Goal: Transaction & Acquisition: Purchase product/service

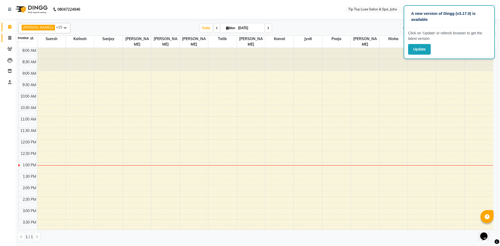
drag, startPoint x: 0, startPoint y: 0, endPoint x: 11, endPoint y: 38, distance: 39.4
click at [11, 38] on icon at bounding box center [9, 38] width 3 height 4
select select "8298"
select select "service"
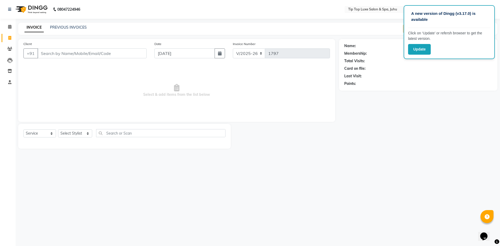
click at [62, 54] on input "Client" at bounding box center [92, 53] width 109 height 10
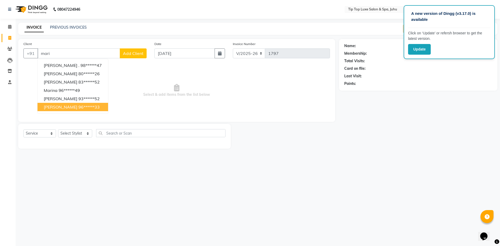
click at [76, 107] on span "[PERSON_NAME]" at bounding box center [61, 106] width 34 height 5
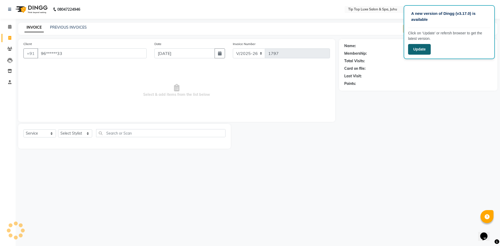
type input "96******33"
click at [414, 49] on button "Update" at bounding box center [419, 49] width 23 height 11
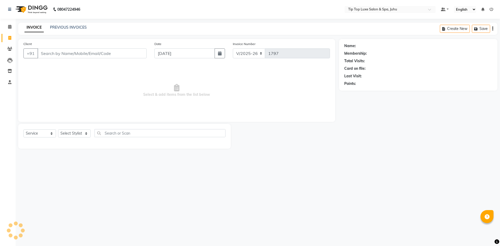
select select "8298"
select select "service"
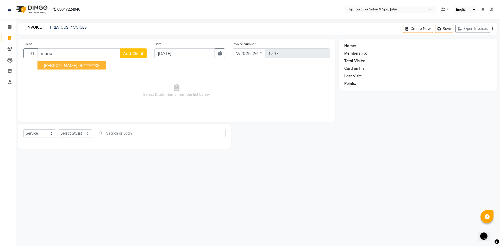
click at [93, 68] on button "[PERSON_NAME] 96******33" at bounding box center [72, 65] width 69 height 8
type input "96******33"
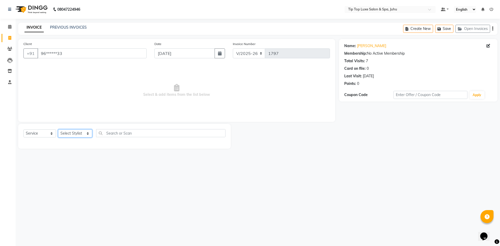
click at [74, 134] on select "Select Stylist [PERSON_NAME] admin [PERSON_NAME] creado ANAO [PERSON_NAME] Jyot…" at bounding box center [75, 133] width 34 height 8
select select "82321"
click at [58, 129] on select "Select Stylist [PERSON_NAME] admin [PERSON_NAME] creado ANAO [PERSON_NAME] Jyot…" at bounding box center [75, 133] width 34 height 8
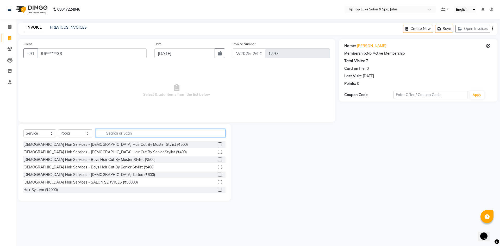
click at [119, 134] on input "text" at bounding box center [161, 133] width 130 height 8
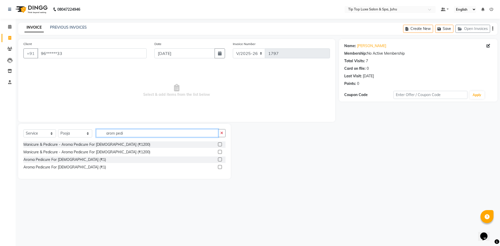
type input "arom pedi"
click at [220, 144] on label at bounding box center [220, 145] width 4 height 4
click at [220, 144] on input "checkbox" at bounding box center [219, 144] width 3 height 3
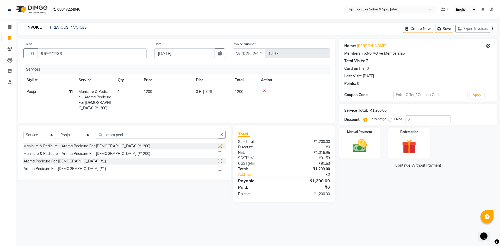
checkbox input "false"
click at [150, 91] on span "1200" at bounding box center [148, 91] width 8 height 5
select select "82321"
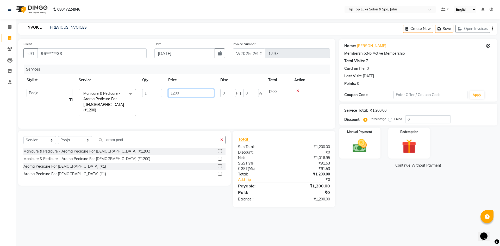
click at [174, 92] on input "1200" at bounding box center [191, 93] width 46 height 8
type input "1500"
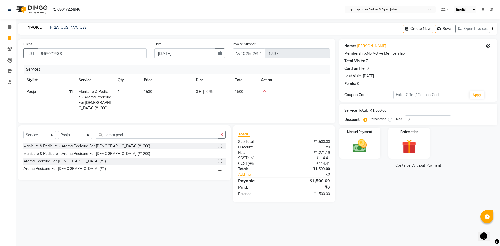
click at [189, 108] on td "1500" at bounding box center [167, 100] width 52 height 28
select select "82321"
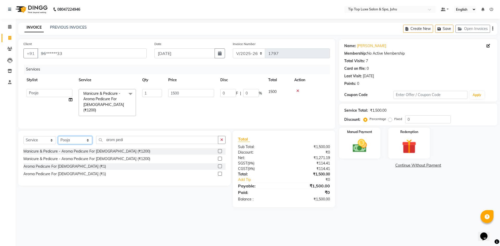
click at [75, 137] on select "Select Stylist [PERSON_NAME] admin [PERSON_NAME] creado ANAO [PERSON_NAME] Jyot…" at bounding box center [75, 140] width 34 height 8
select select "82323"
click at [58, 136] on select "Select Stylist [PERSON_NAME] admin [PERSON_NAME] creado ANAO [PERSON_NAME] Jyot…" at bounding box center [75, 140] width 34 height 8
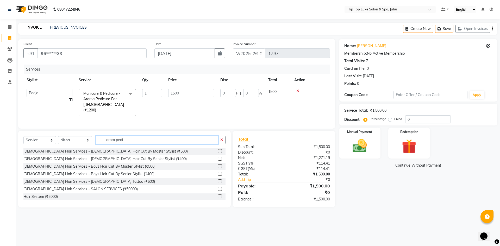
click at [163, 138] on input "arom pedi" at bounding box center [157, 140] width 122 height 8
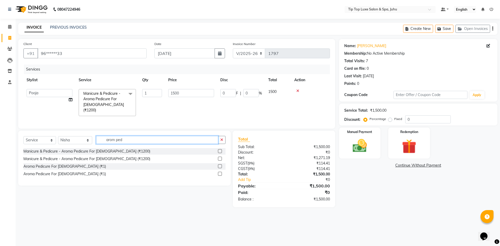
type input "arom pedi"
click at [221, 149] on label at bounding box center [220, 151] width 4 height 4
click at [221, 150] on input "checkbox" at bounding box center [219, 151] width 3 height 3
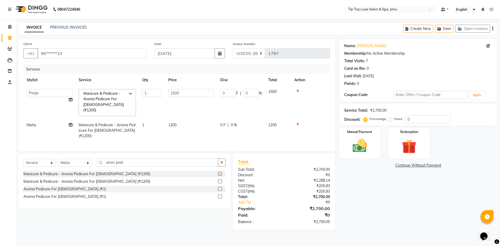
checkbox input "false"
click at [171, 123] on span "1200" at bounding box center [172, 125] width 8 height 5
select select "82323"
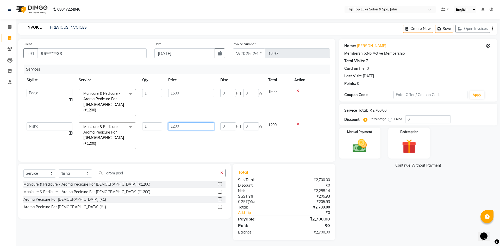
click at [175, 122] on input "1200" at bounding box center [191, 126] width 46 height 8
type input "1500"
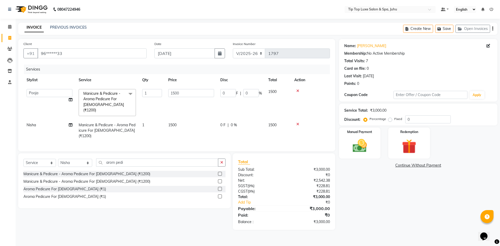
click at [162, 137] on div "Services Stylist Service Qty Price Disc Total Action [PERSON_NAME] admin [PERSO…" at bounding box center [176, 106] width 307 height 82
click at [224, 159] on button "button" at bounding box center [222, 163] width 8 height 8
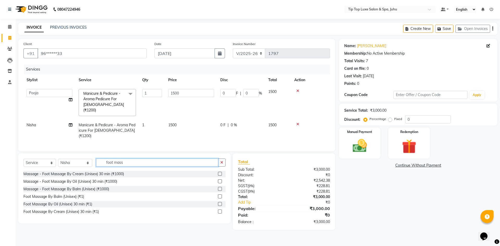
type input "foot mass"
click at [221, 180] on label at bounding box center [220, 182] width 4 height 4
click at [221, 180] on input "checkbox" at bounding box center [219, 181] width 3 height 3
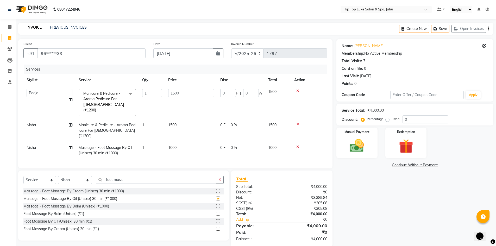
checkbox input "false"
click at [76, 176] on select "Select Stylist [PERSON_NAME] admin [PERSON_NAME] creado ANAO [PERSON_NAME] Jyot…" at bounding box center [75, 180] width 34 height 8
select select "82311"
click at [58, 176] on select "Select Stylist [PERSON_NAME] admin [PERSON_NAME] creado ANAO [PERSON_NAME] Jyot…" at bounding box center [75, 180] width 34 height 8
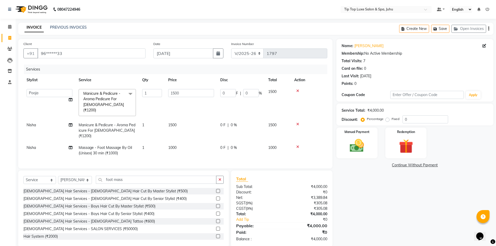
click at [216, 197] on label at bounding box center [218, 199] width 4 height 4
click at [216, 197] on input "checkbox" at bounding box center [217, 198] width 3 height 3
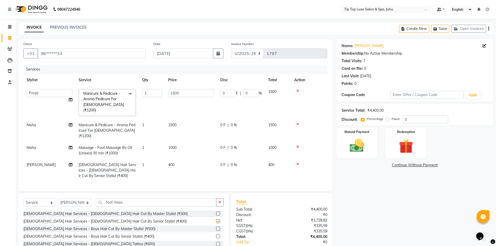
checkbox input "false"
click at [144, 159] on td "1" at bounding box center [152, 170] width 26 height 23
select select "82311"
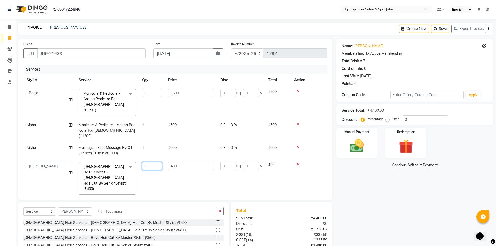
click at [150, 162] on input "1" at bounding box center [152, 166] width 20 height 8
type input "2"
click at [144, 168] on div "Services Stylist Service Qty Price Disc Total Action [PERSON_NAME] admin [PERSO…" at bounding box center [175, 130] width 304 height 130
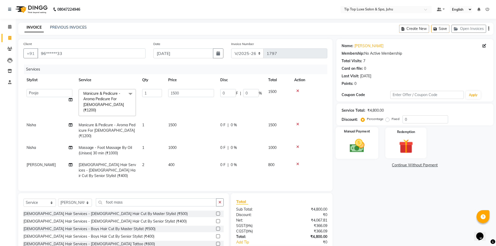
click at [366, 148] on img at bounding box center [357, 145] width 24 height 17
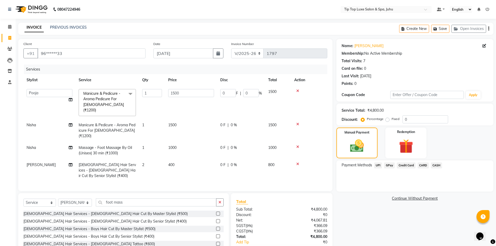
click at [426, 165] on span "CARD" at bounding box center [423, 166] width 11 height 6
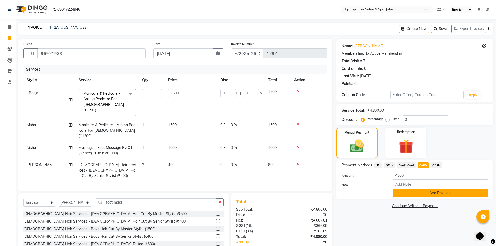
click at [429, 191] on button "Add Payment" at bounding box center [440, 193] width 95 height 8
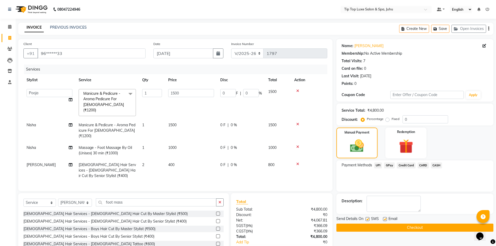
click at [421, 228] on button "Checkout" at bounding box center [415, 228] width 157 height 8
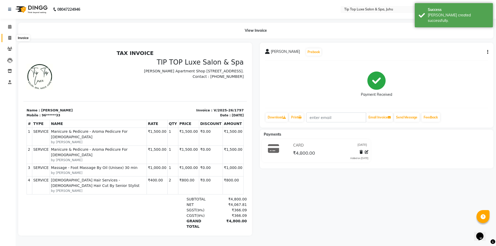
click at [9, 38] on icon at bounding box center [9, 38] width 3 height 4
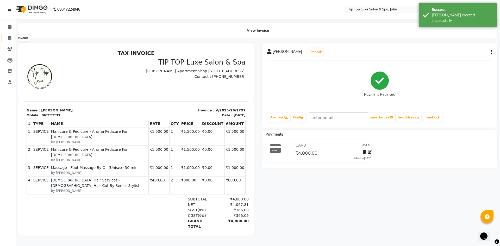
select select "8298"
select select "service"
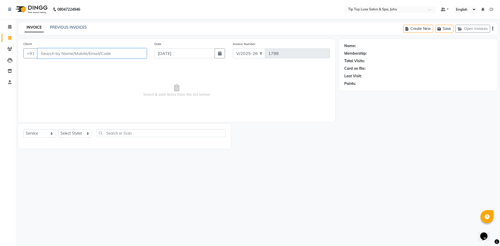
click at [81, 48] on input "Client" at bounding box center [92, 53] width 109 height 10
click at [81, 53] on input "Client" at bounding box center [92, 53] width 109 height 10
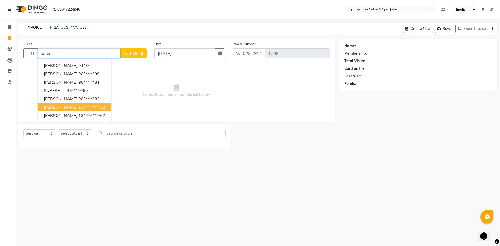
click at [88, 107] on ngb-highlight "13*********52" at bounding box center [91, 106] width 27 height 5
type input "13*********52"
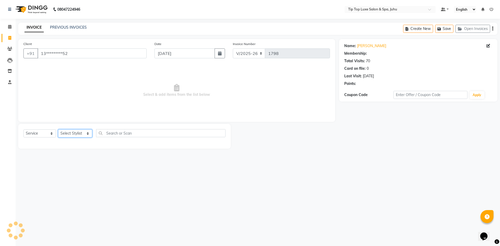
click at [77, 133] on select "Select Stylist [PERSON_NAME] admin [PERSON_NAME] creado ANAO [PERSON_NAME] Jyot…" at bounding box center [75, 133] width 34 height 8
select select "82311"
click at [58, 129] on select "Select Stylist [PERSON_NAME] admin [PERSON_NAME] creado ANAO [PERSON_NAME] Jyot…" at bounding box center [75, 133] width 34 height 8
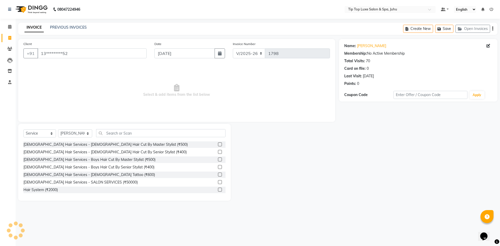
click at [214, 153] on div "[DEMOGRAPHIC_DATA] Hair Services - [DEMOGRAPHIC_DATA] Hair Cut By Senior Stylis…" at bounding box center [124, 152] width 202 height 7
click at [218, 152] on label at bounding box center [220, 152] width 4 height 4
click at [218, 152] on input "checkbox" at bounding box center [219, 152] width 3 height 3
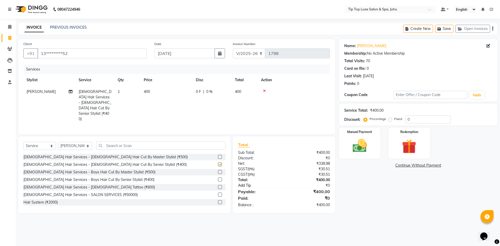
checkbox input "false"
click at [371, 153] on img at bounding box center [360, 145] width 24 height 17
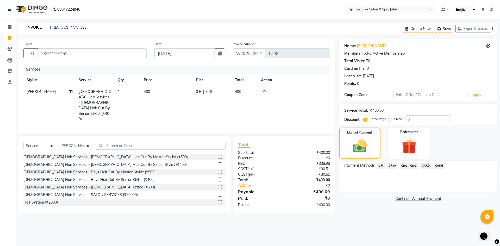
click at [380, 165] on span "UPI" at bounding box center [381, 166] width 8 height 6
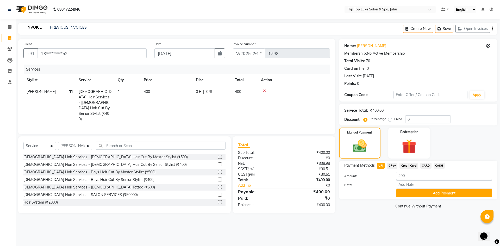
click at [405, 189] on div "Note:" at bounding box center [419, 185] width 156 height 9
click at [409, 196] on button "Add Payment" at bounding box center [444, 193] width 96 height 8
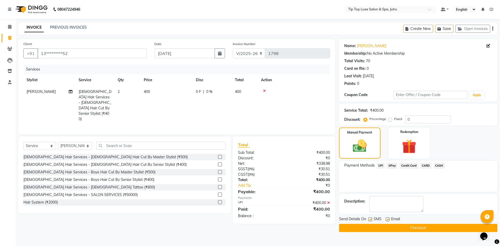
click at [402, 225] on button "Checkout" at bounding box center [418, 228] width 158 height 8
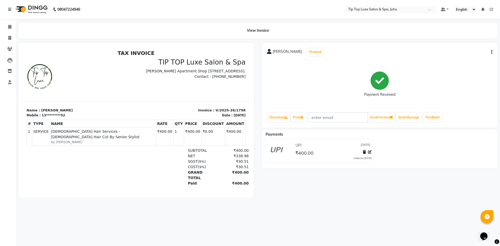
click at [493, 9] on icon at bounding box center [492, 10] width 4 height 4
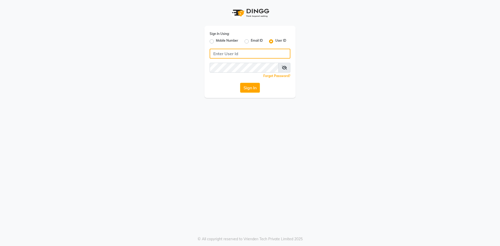
click at [249, 54] on input "Username" at bounding box center [250, 54] width 81 height 10
type input "9"
click at [216, 41] on label "Mobile Number" at bounding box center [227, 41] width 22 height 6
click at [216, 41] on input "Mobile Number" at bounding box center [217, 39] width 3 height 3
radio input "true"
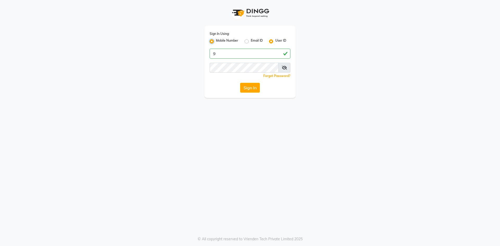
radio input "false"
click at [261, 54] on input "Username" at bounding box center [258, 54] width 63 height 10
type input "9167063319"
click at [249, 90] on button "Sign In" at bounding box center [250, 88] width 20 height 10
